Goal: Find specific page/section: Find specific page/section

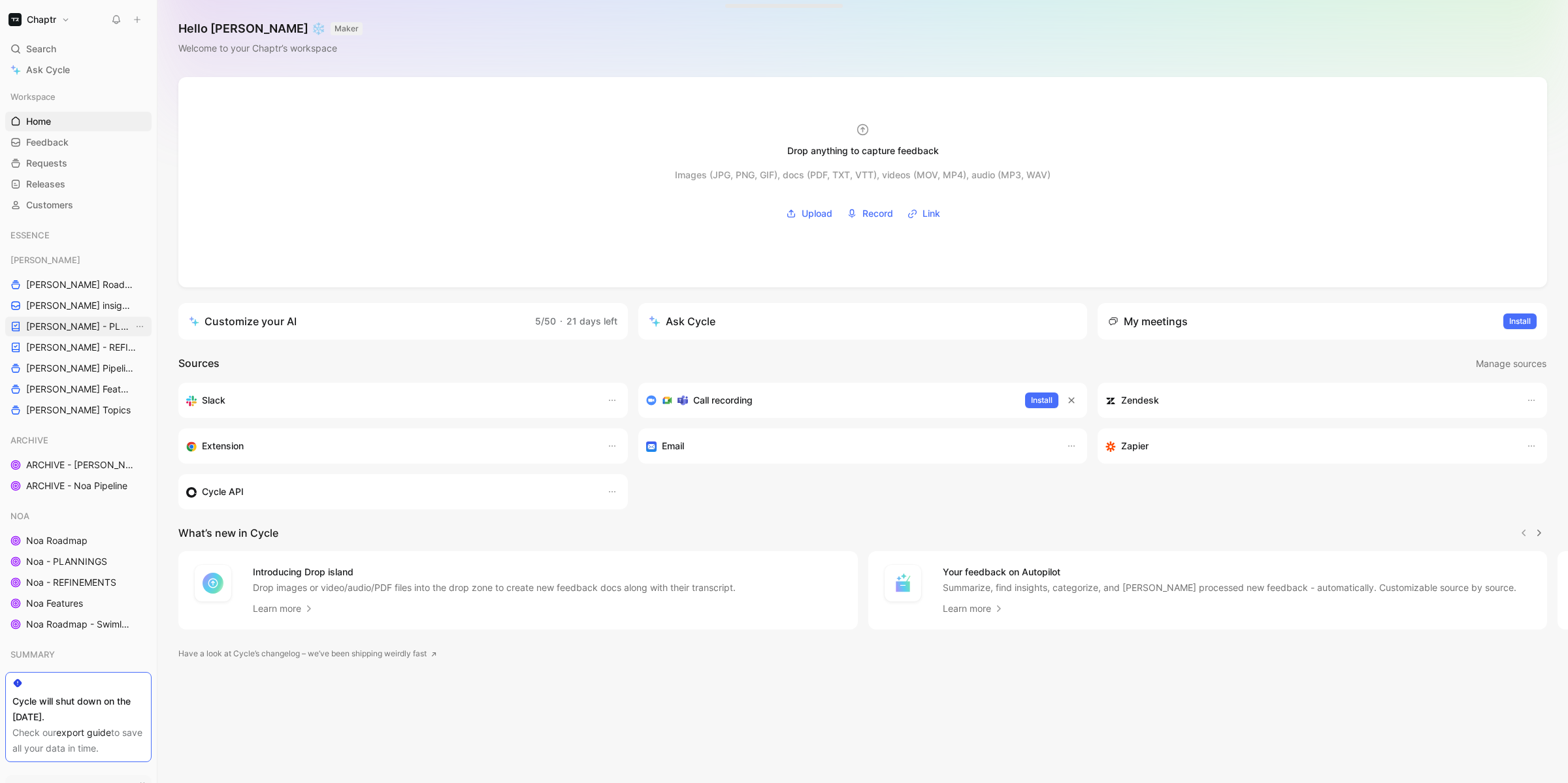
click at [57, 320] on span "[PERSON_NAME] - PLANNINGS" at bounding box center [79, 327] width 107 height 13
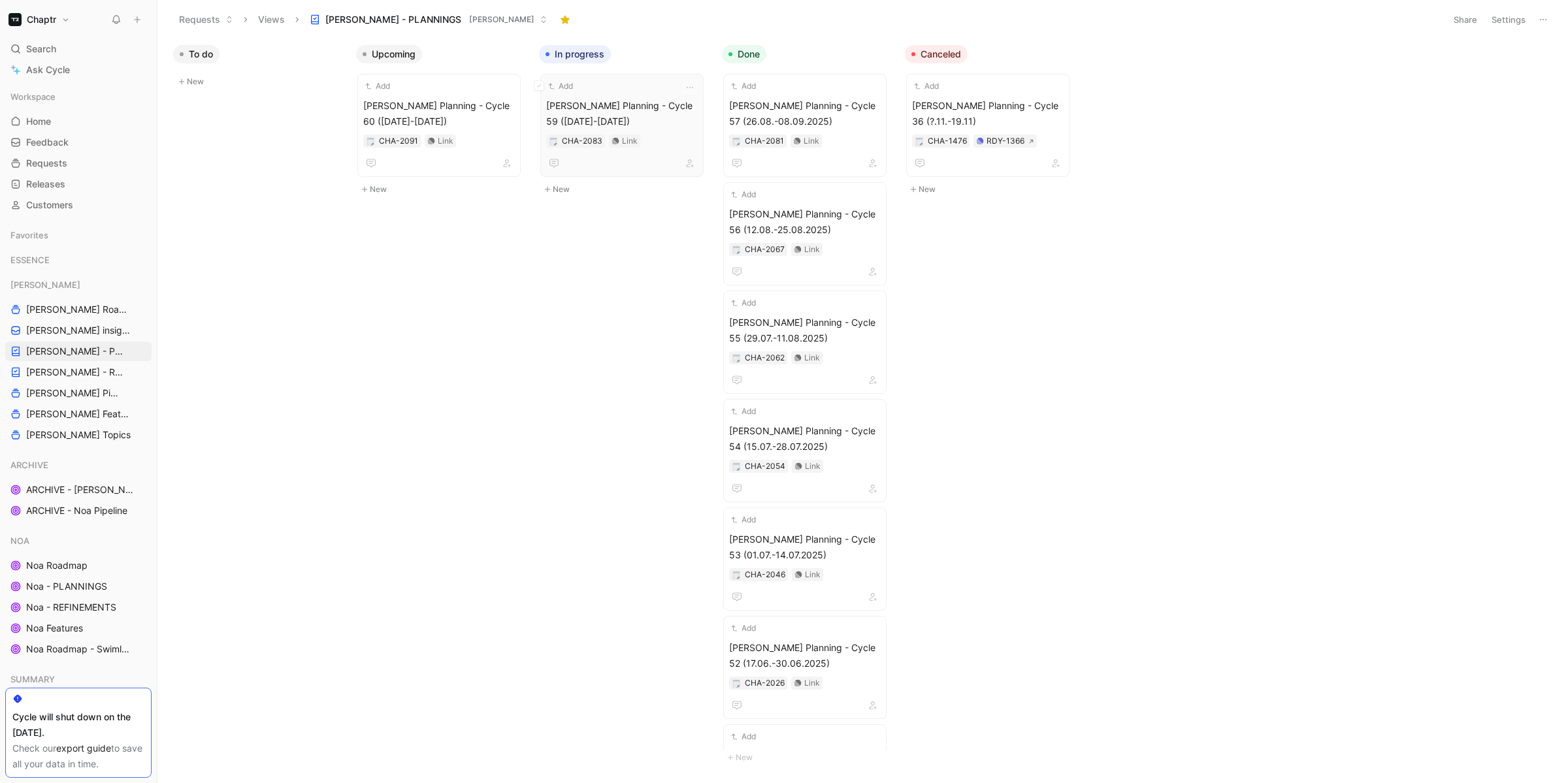
click at [604, 94] on div "Add [PERSON_NAME] Planning - Cycle 59 ([DATE]-[DATE]) CHA-2083 Link" at bounding box center [622, 125] width 152 height 91
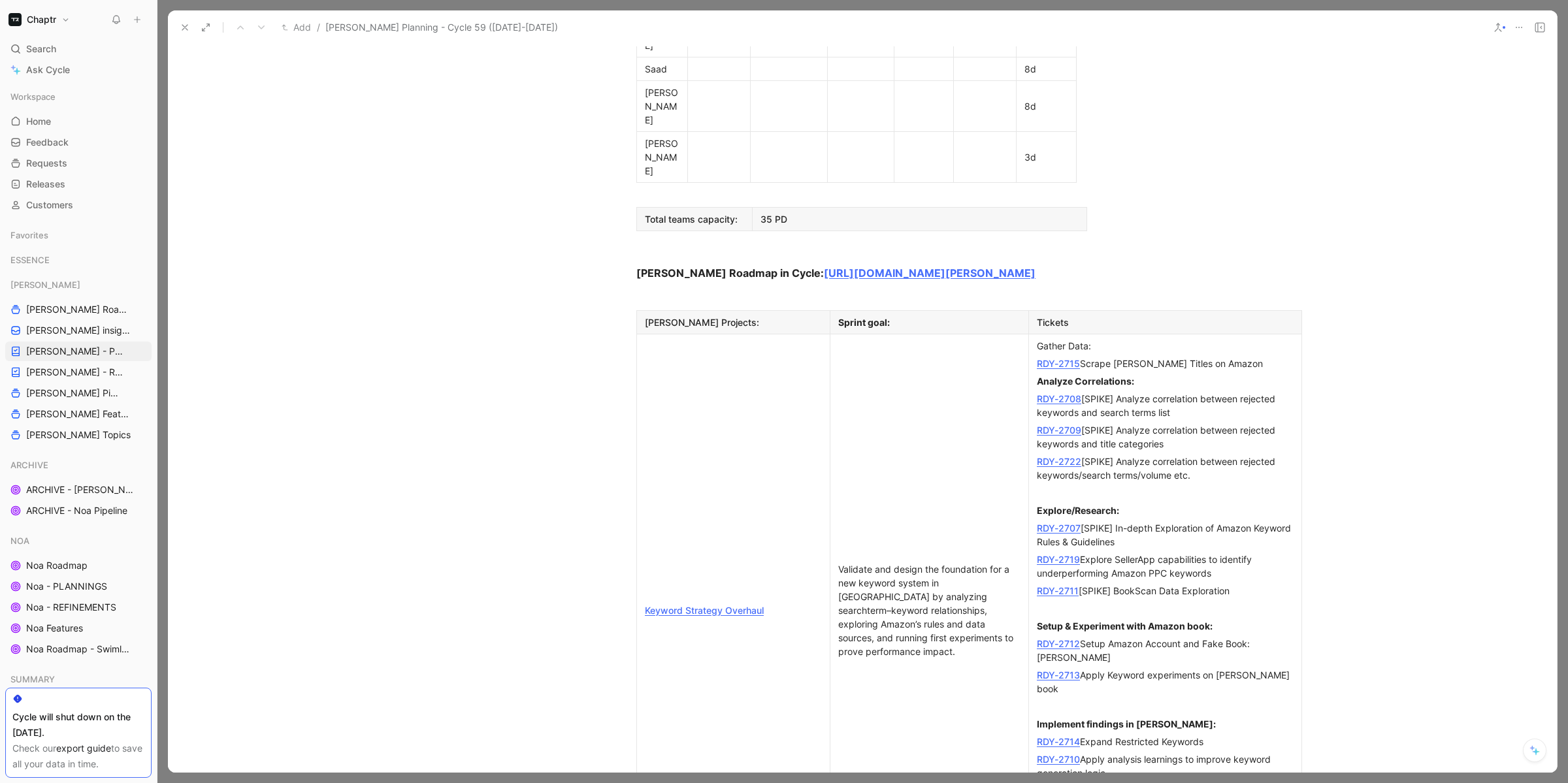
scroll to position [990, 0]
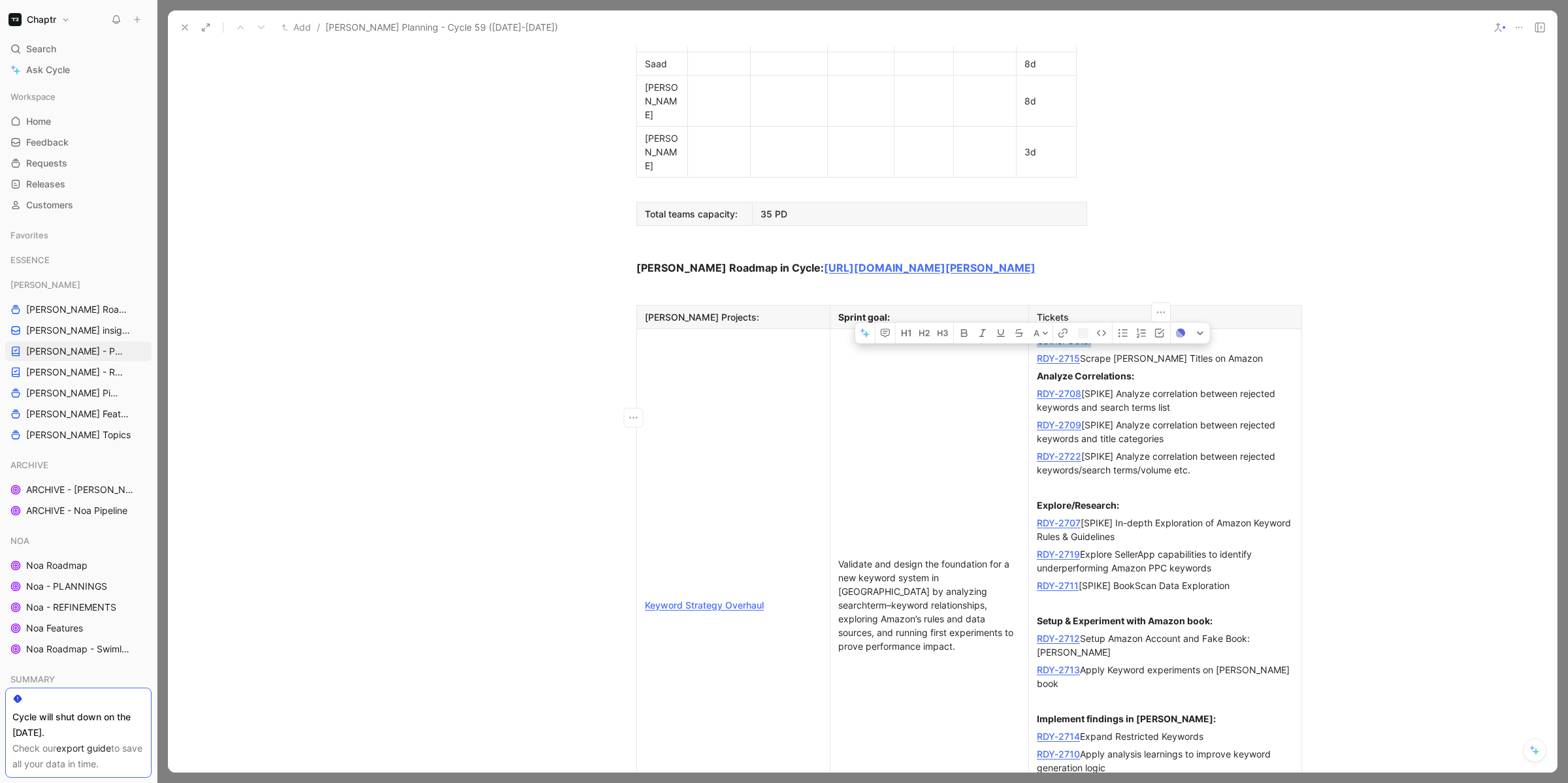
drag, startPoint x: 1030, startPoint y: 159, endPoint x: 1114, endPoint y: 176, distance: 85.7
click at [1042, 329] on td "Gather Data: RDY-2715 Scrape [PERSON_NAME] Titles on Amazon Analyze Correlation…" at bounding box center [1165, 604] width 273 height 552
click at [1173, 369] on div "Analyze Correlations:" at bounding box center [1165, 375] width 256 height 14
click at [1051, 517] on link "RDY-2707" at bounding box center [1059, 523] width 44 height 11
click at [1045, 548] on link "RDY-2719" at bounding box center [1058, 554] width 43 height 11
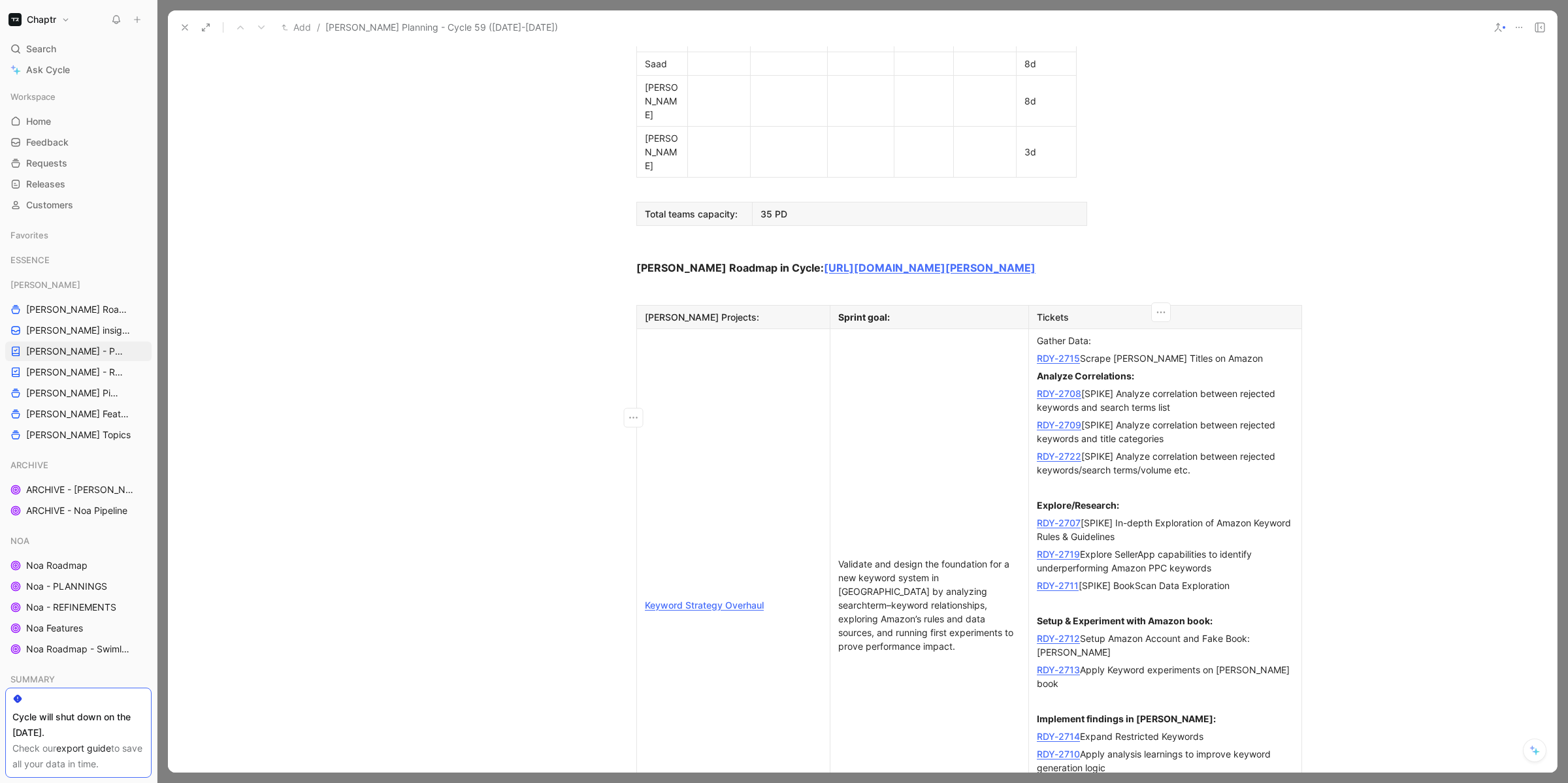
click at [1051, 580] on link "RDY-2711" at bounding box center [1058, 586] width 42 height 11
click at [1050, 664] on link "RDY-2713" at bounding box center [1058, 670] width 43 height 11
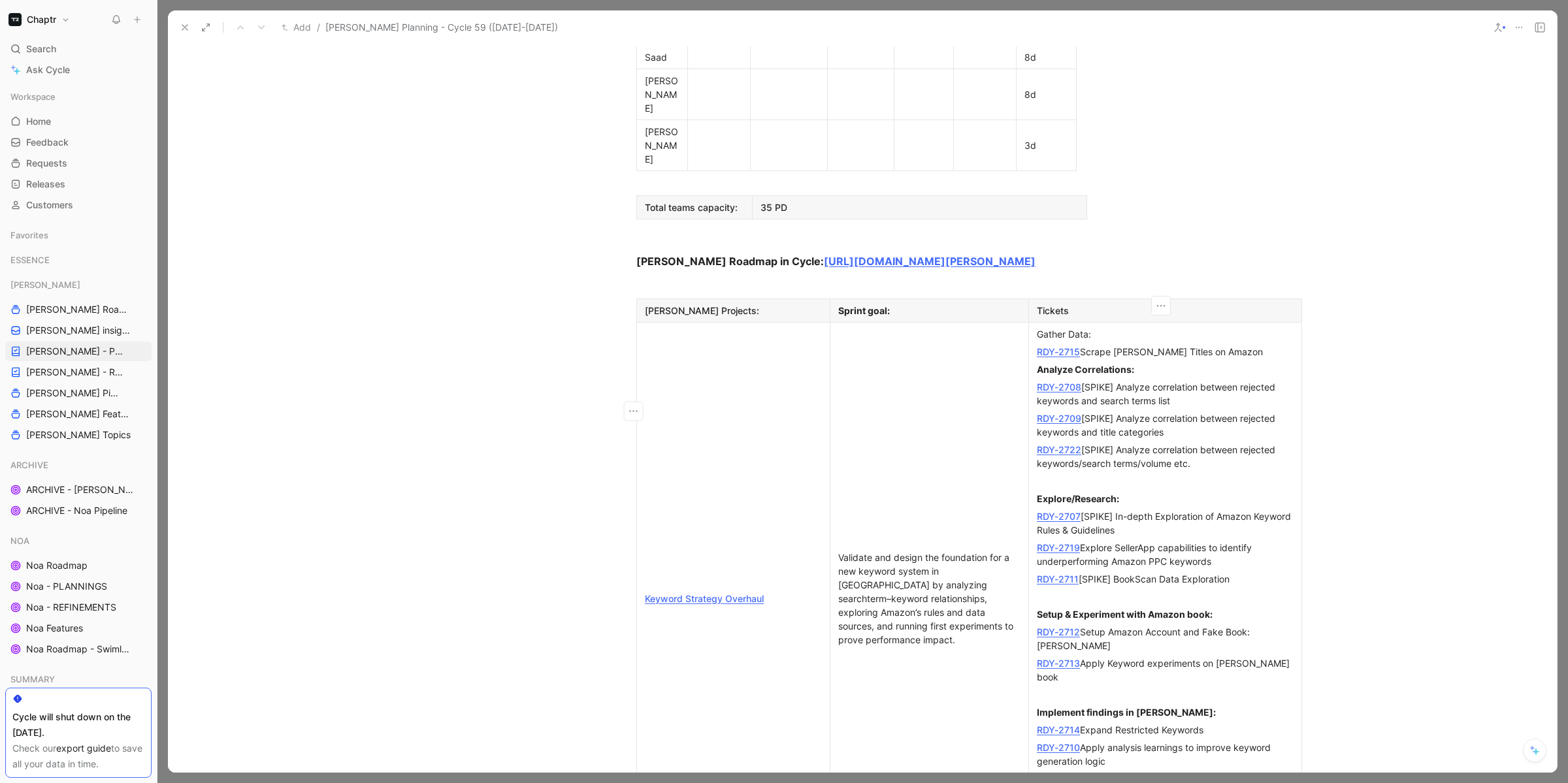
scroll to position [1000, 0]
drag, startPoint x: 1074, startPoint y: 475, endPoint x: 1293, endPoint y: 479, distance: 219.0
click at [1293, 652] on p "RDY-2713 Apply Keyword experiments on [PERSON_NAME] book" at bounding box center [1165, 667] width 267 height 31
click at [1258, 653] on div "RDY-2713 Apply Keyword experiments on [PERSON_NAME] book" at bounding box center [1165, 667] width 256 height 27
